Goal: Task Accomplishment & Management: Manage account settings

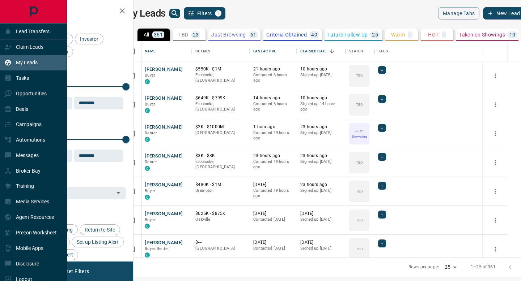
scroll to position [217, 384]
click at [27, 50] on div "Claim Leads" at bounding box center [23, 47] width 39 height 12
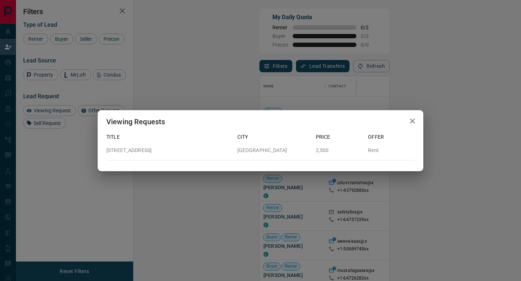
click at [411, 122] on icon "button" at bounding box center [412, 121] width 9 height 9
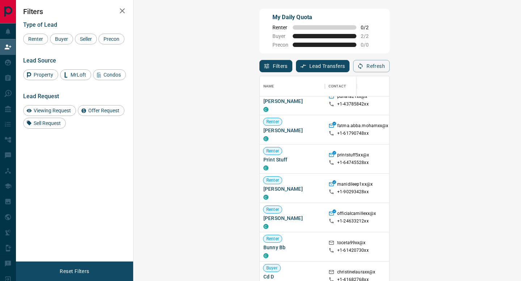
scroll to position [344, 0]
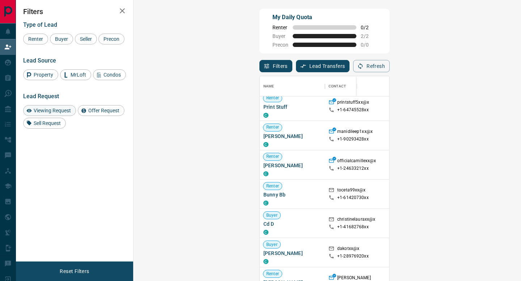
click at [55, 114] on span "Viewing Request" at bounding box center [52, 111] width 42 height 6
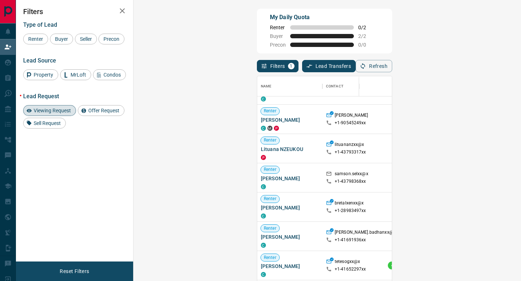
scroll to position [67, 0]
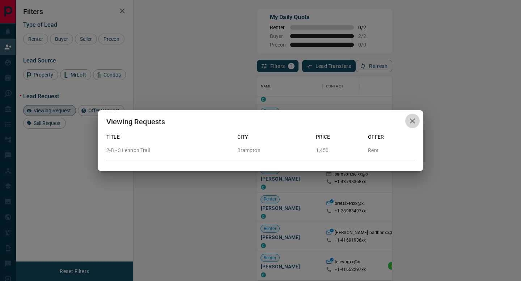
click at [417, 123] on button "button" at bounding box center [412, 121] width 14 height 15
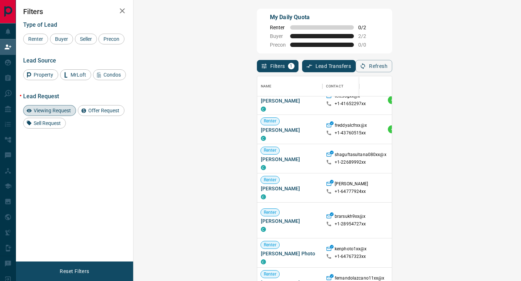
scroll to position [0, 0]
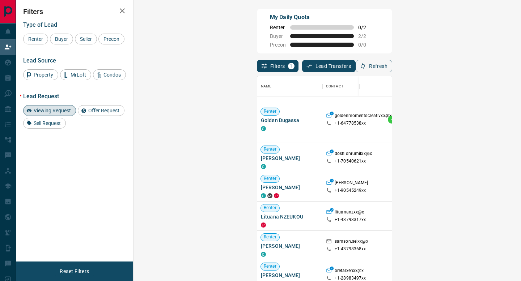
click at [61, 114] on span "Viewing Request" at bounding box center [52, 111] width 42 height 6
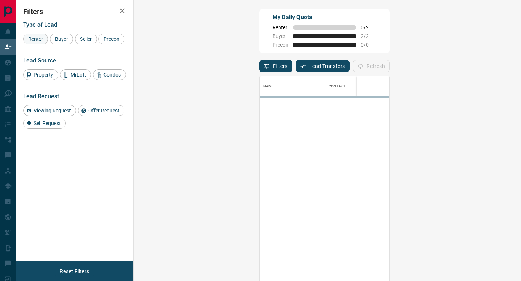
click at [39, 37] on span "Renter" at bounding box center [36, 39] width 20 height 6
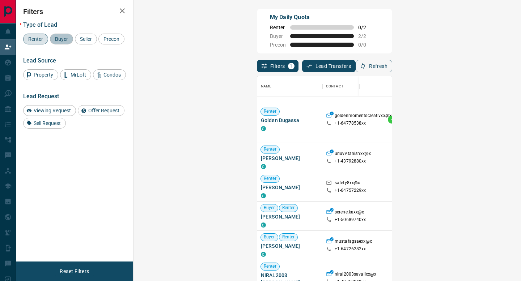
click at [59, 37] on span "Buyer" at bounding box center [61, 39] width 18 height 6
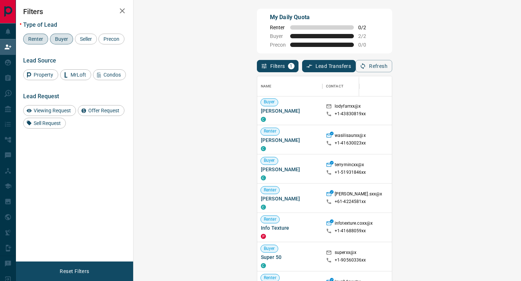
scroll to position [922, 0]
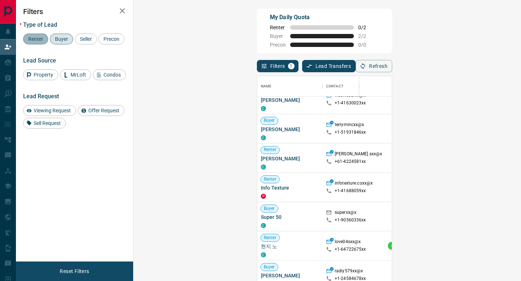
click at [40, 41] on span "Renter" at bounding box center [36, 39] width 20 height 6
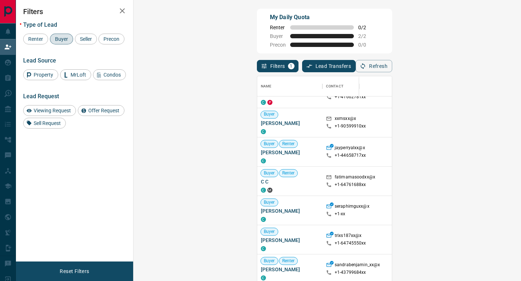
scroll to position [993, 0]
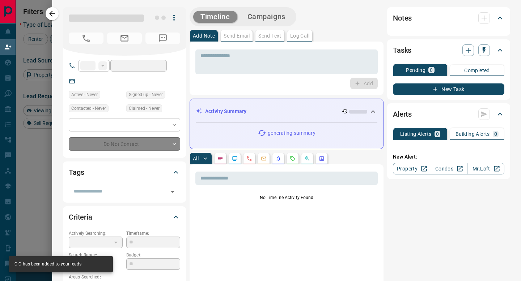
type input "**"
type input "**********"
type input "*"
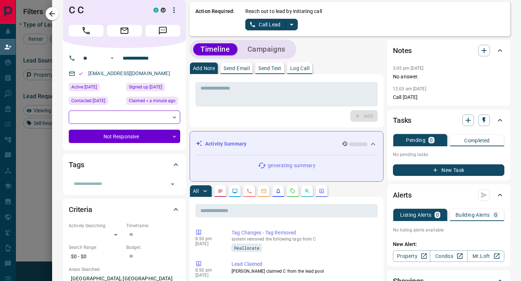
scroll to position [0, 0]
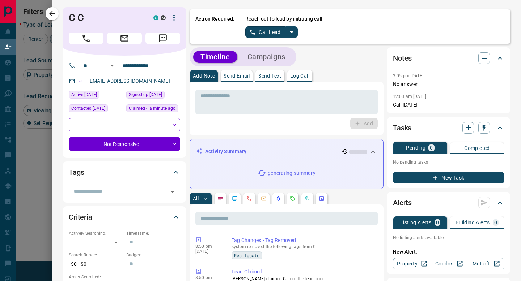
click at [309, 78] on p "Log Call" at bounding box center [299, 75] width 19 height 5
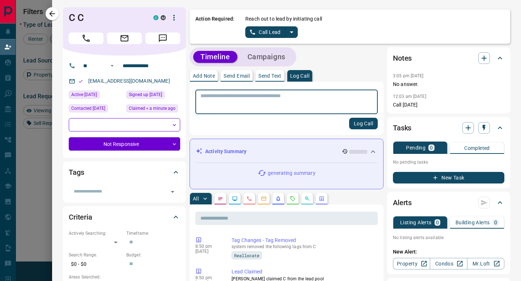
click at [294, 102] on textarea at bounding box center [286, 102] width 172 height 18
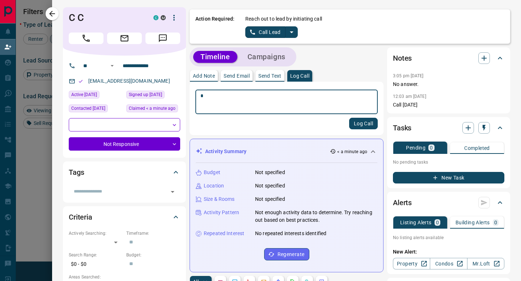
type textarea "*"
click at [367, 122] on button "Log Call" at bounding box center [363, 124] width 29 height 12
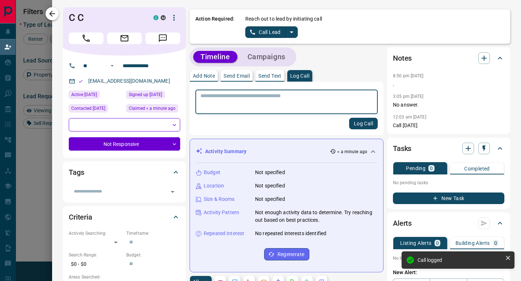
click at [56, 15] on button "button" at bounding box center [52, 13] width 13 height 13
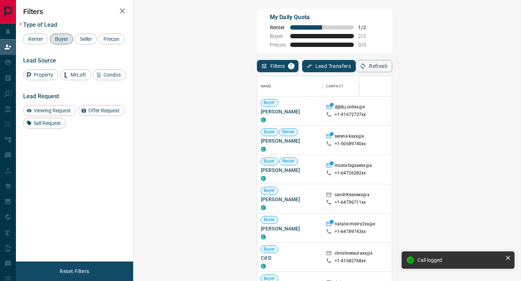
scroll to position [8, 0]
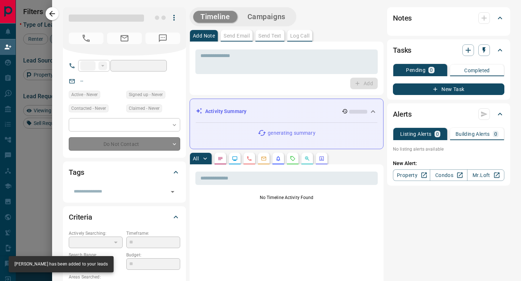
type input "**"
type input "**********"
type input "**"
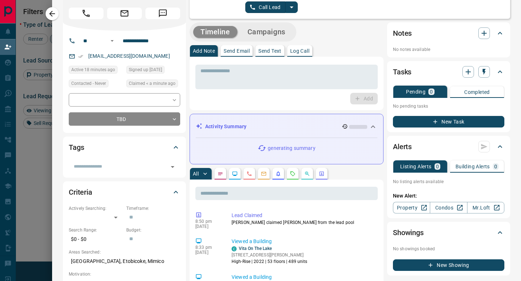
scroll to position [0, 0]
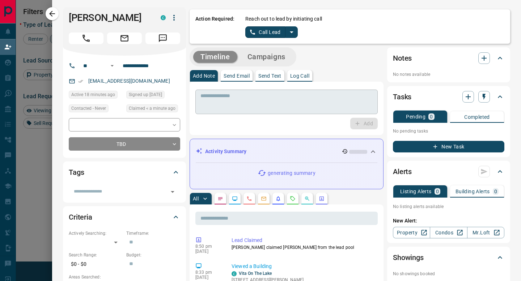
click at [315, 97] on textarea at bounding box center [286, 102] width 172 height 18
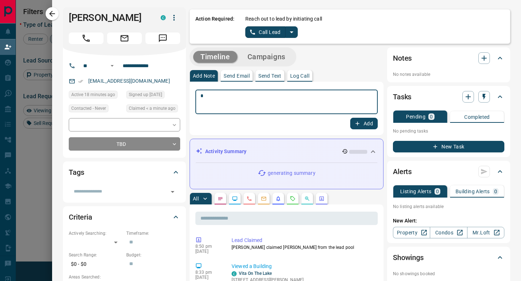
type textarea "*"
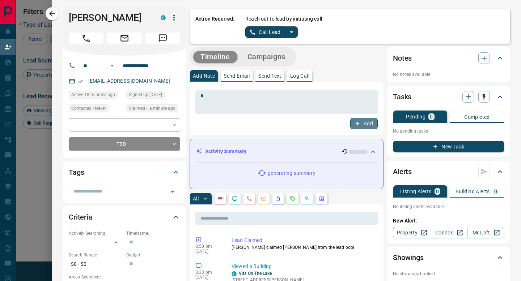
click at [358, 120] on icon "button" at bounding box center [357, 123] width 7 height 7
